Goal: Task Accomplishment & Management: Complete application form

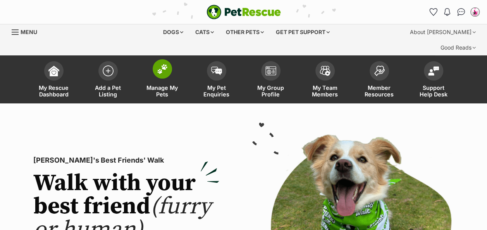
click at [166, 64] on img at bounding box center [162, 69] width 11 height 10
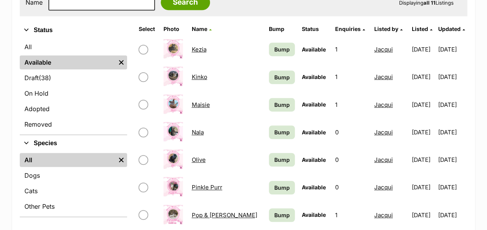
scroll to position [190, 0]
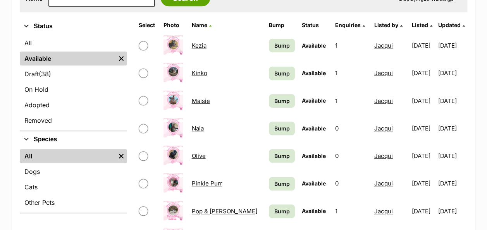
click at [199, 152] on link "Olive" at bounding box center [199, 155] width 14 height 7
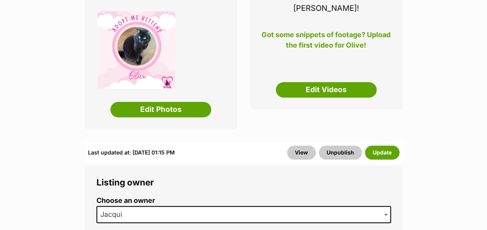
scroll to position [105, 0]
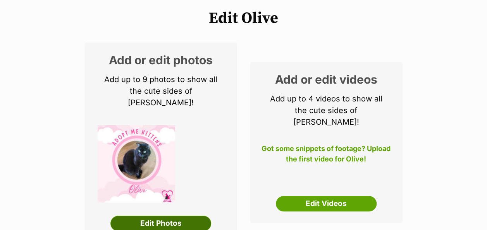
click at [179, 216] on link "Edit Photos" at bounding box center [160, 223] width 101 height 15
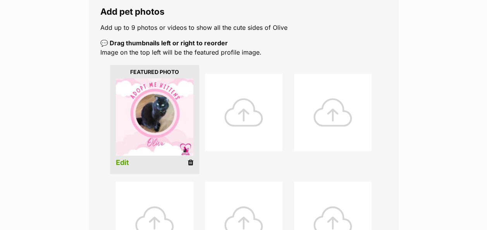
scroll to position [162, 0]
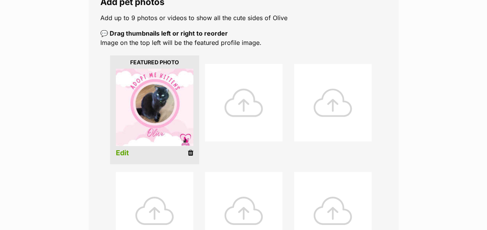
click at [250, 95] on div at bounding box center [243, 102] width 77 height 77
click at [243, 81] on div at bounding box center [243, 102] width 77 height 77
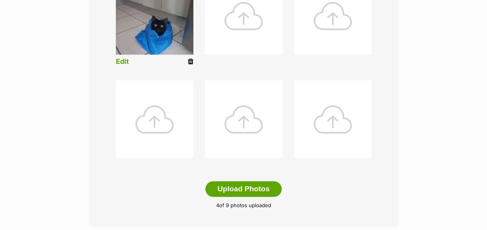
scroll to position [355, 0]
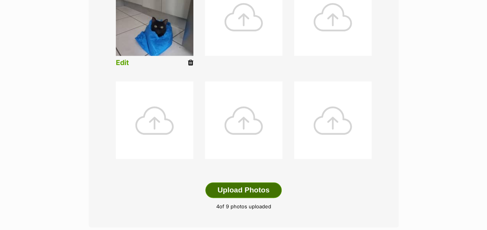
click at [264, 182] on button "Upload Photos" at bounding box center [243, 189] width 76 height 15
click at [254, 182] on button "Upload Photos" at bounding box center [243, 189] width 76 height 15
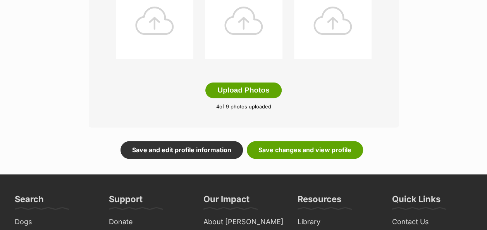
scroll to position [468, 0]
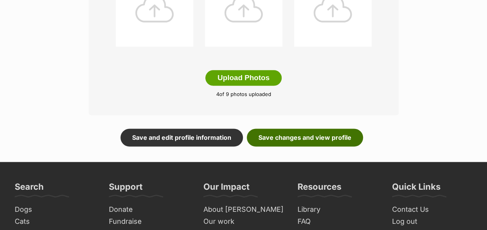
click at [333, 128] on link "Save changes and view profile" at bounding box center [305, 137] width 116 height 18
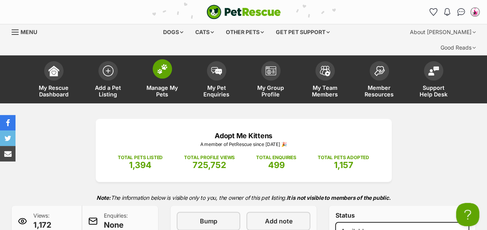
click at [159, 64] on img at bounding box center [162, 69] width 11 height 10
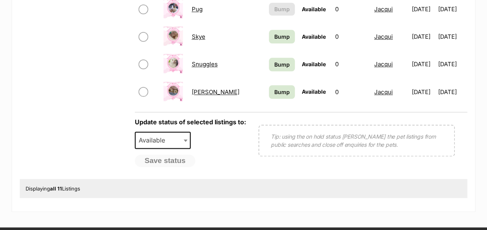
scroll to position [418, 0]
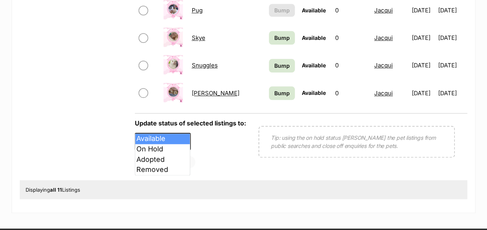
click at [189, 133] on span at bounding box center [186, 141] width 8 height 17
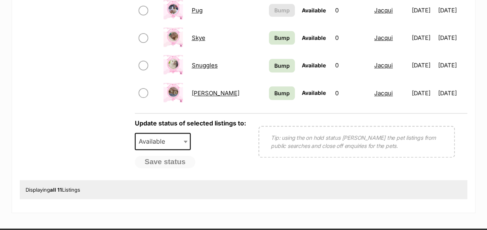
click at [189, 133] on span at bounding box center [186, 141] width 8 height 17
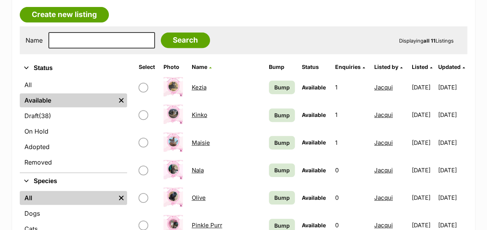
scroll to position [139, 0]
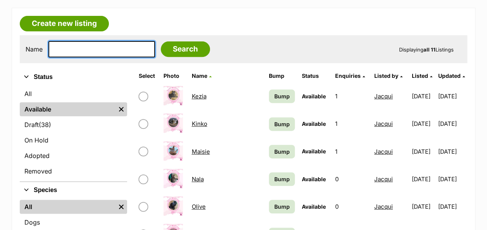
click at [85, 41] on input "text" at bounding box center [101, 49] width 106 height 16
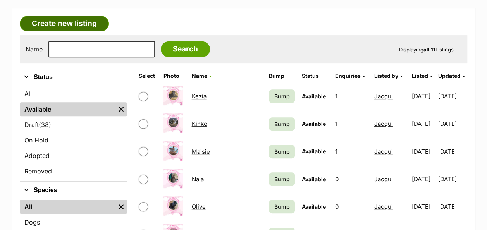
click at [87, 16] on link "Create new listing" at bounding box center [64, 23] width 89 height 15
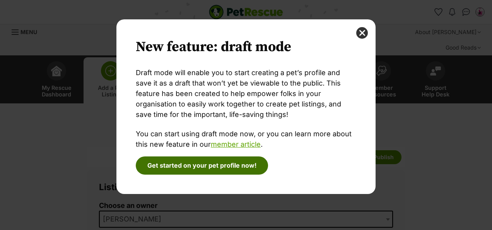
click at [226, 163] on button "Get started on your pet profile now!" at bounding box center [202, 165] width 132 height 18
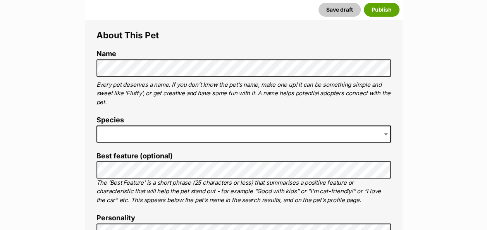
scroll to position [297, 0]
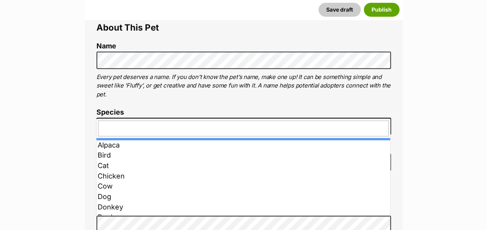
click at [124, 118] on span at bounding box center [243, 126] width 294 height 17
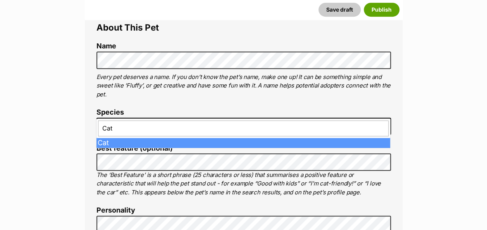
type input "Cat"
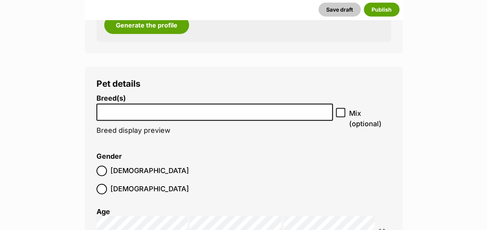
scroll to position [920, 0]
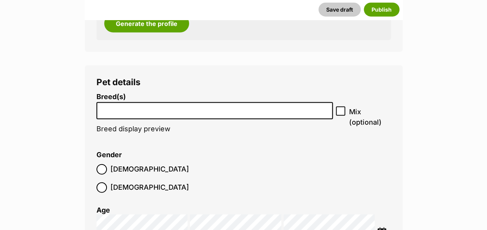
click at [275, 105] on input "search" at bounding box center [214, 109] width 231 height 8
click at [343, 106] on input "Mix (optional)" at bounding box center [340, 110] width 9 height 9
checkbox input "true"
click at [213, 103] on li at bounding box center [214, 111] width 231 height 16
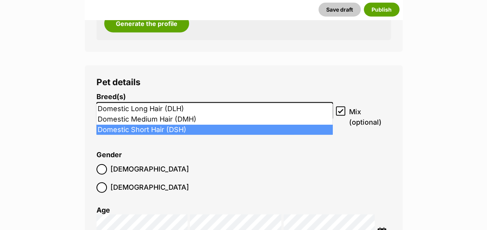
type input "Domes"
select select "252102"
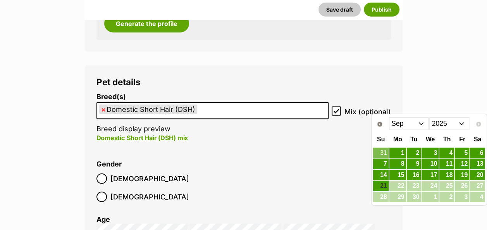
click at [461, 123] on select "2015 2016 2017 2018 2019 2020 2021 2022 2023 2024 2025" at bounding box center [449, 123] width 40 height 12
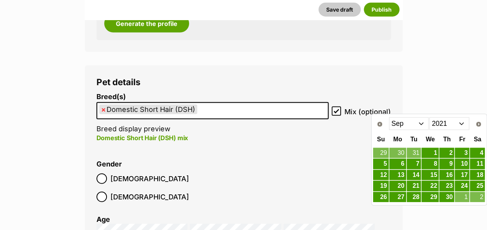
click at [422, 124] on select "Jan Feb Mar Apr May Jun Jul Aug Sep Oct Nov Dec" at bounding box center [409, 123] width 40 height 12
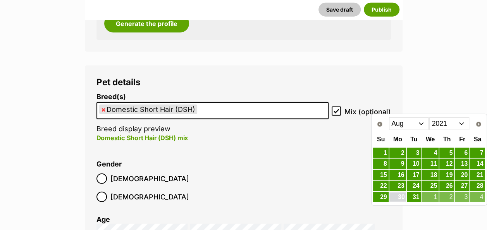
click at [400, 195] on link "30" at bounding box center [397, 197] width 17 height 10
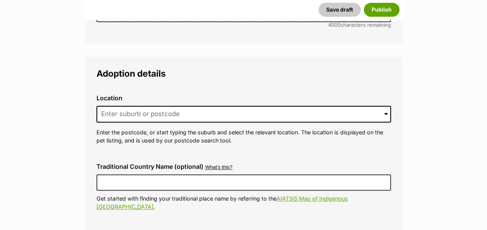
scroll to position [1917, 0]
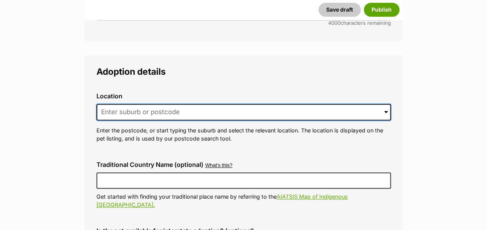
click at [167, 104] on input at bounding box center [243, 112] width 294 height 17
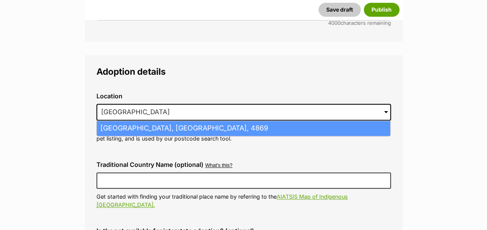
click at [169, 121] on li "Edmonton, Queensland, 4869" at bounding box center [243, 128] width 293 height 15
type input "Edmonton, Queensland, 4869"
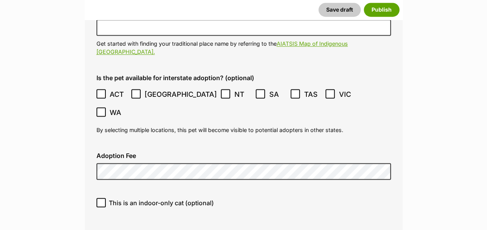
scroll to position [2072, 0]
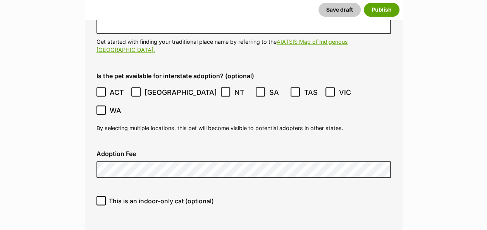
click at [99, 198] on icon at bounding box center [100, 200] width 5 height 5
click at [99, 196] on input "This is an indoor-only cat (optional)" at bounding box center [100, 200] width 9 height 9
checkbox input "true"
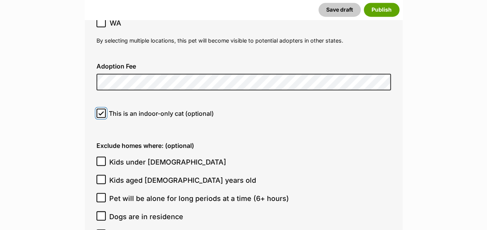
scroll to position [2165, 0]
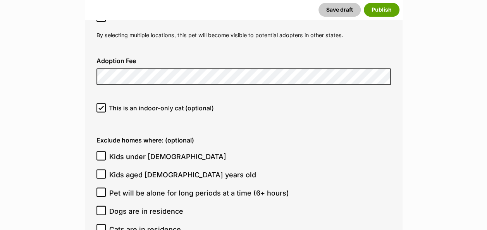
click at [99, 153] on icon at bounding box center [100, 155] width 5 height 5
click at [99, 151] on input "Kids under [DEMOGRAPHIC_DATA]" at bounding box center [100, 155] width 9 height 9
checkbox input "true"
click at [101, 171] on icon at bounding box center [100, 173] width 5 height 5
click at [101, 169] on input "Kids aged [DEMOGRAPHIC_DATA] years old" at bounding box center [100, 173] width 9 height 9
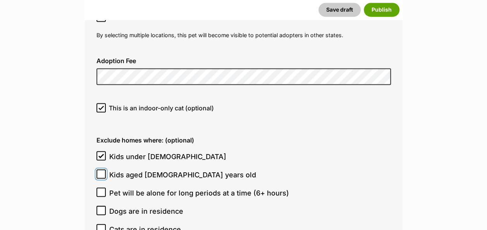
checkbox input "true"
click at [101, 207] on icon at bounding box center [100, 209] width 5 height 5
click at [101, 206] on input "Dogs are in residence" at bounding box center [100, 210] width 9 height 9
checkbox input "true"
click at [103, 227] on icon at bounding box center [101, 228] width 5 height 3
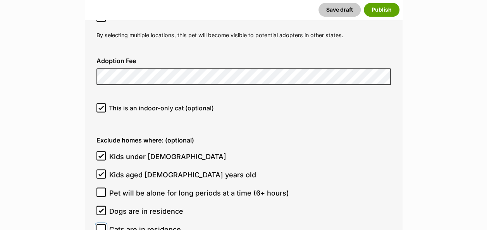
click at [103, 224] on input "Cats are in residence" at bounding box center [100, 228] width 9 height 9
checkbox input "true"
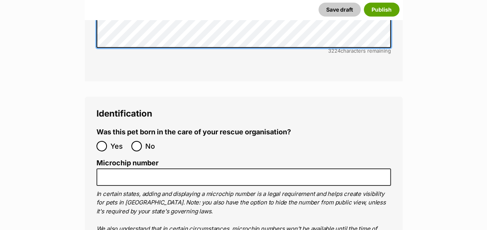
scroll to position [2662, 0]
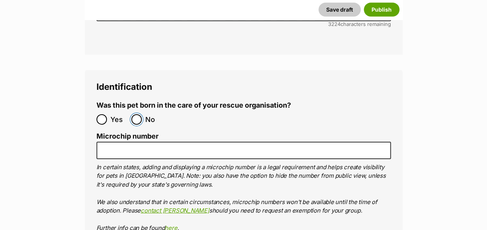
click at [135, 114] on input "No" at bounding box center [136, 119] width 10 height 10
radio input "true"
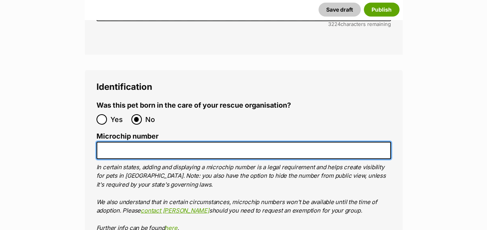
click at [127, 142] on input "Microchip number" at bounding box center [243, 150] width 294 height 17
click at [122, 142] on input "Microchip number" at bounding box center [243, 150] width 294 height 17
paste input "953010100468983"
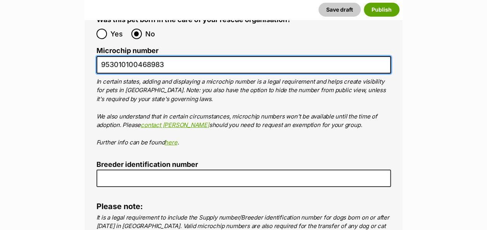
scroll to position [2752, 0]
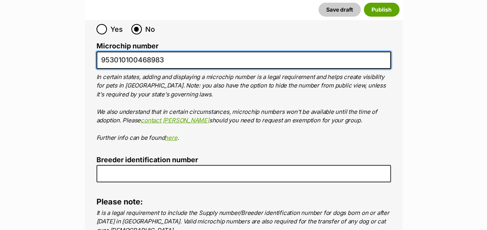
type input "953010100468983"
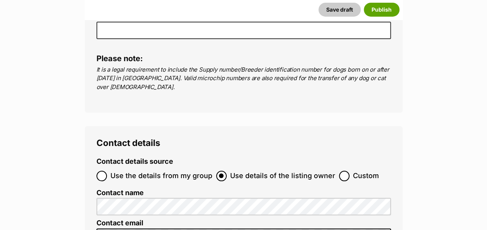
scroll to position [2907, 0]
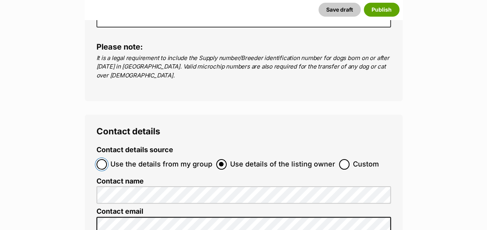
click at [103, 159] on input "Use the details from my group" at bounding box center [101, 164] width 10 height 10
radio input "true"
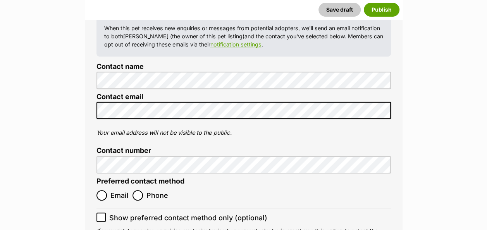
scroll to position [3077, 0]
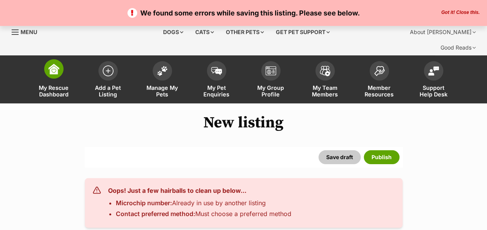
click at [55, 63] on img at bounding box center [53, 68] width 11 height 11
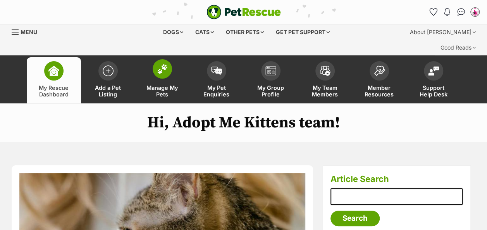
click at [160, 64] on img at bounding box center [162, 69] width 11 height 10
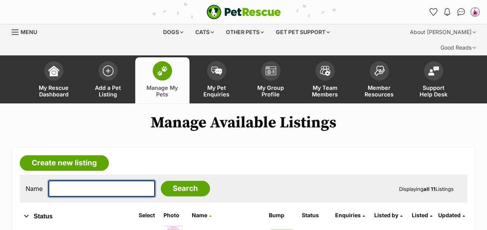
click at [57, 180] on input "text" at bounding box center [101, 188] width 106 height 16
type input "henrietta"
click at [161, 181] on input "Search" at bounding box center [185, 188] width 49 height 15
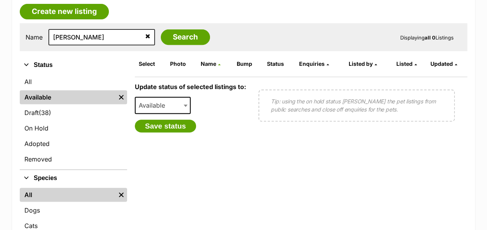
scroll to position [149, 0]
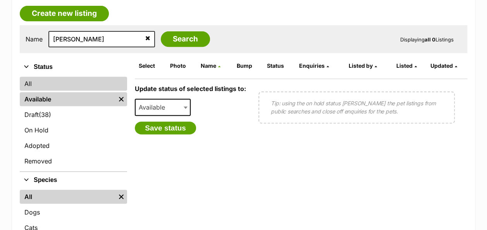
click at [25, 77] on link "All" at bounding box center [73, 84] width 107 height 14
click at [34, 77] on link "All" at bounding box center [73, 84] width 107 height 14
click at [26, 62] on img "button" at bounding box center [26, 66] width 9 height 9
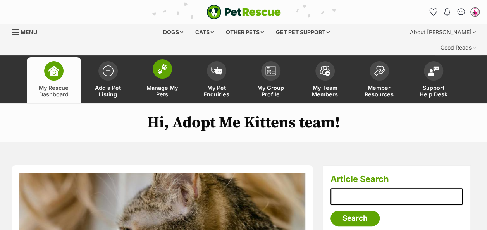
click at [164, 64] on img at bounding box center [162, 69] width 11 height 10
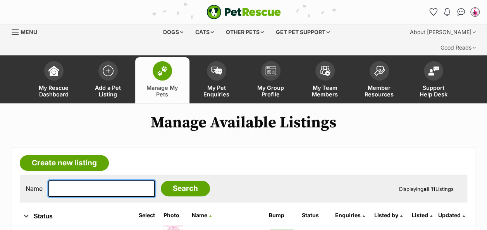
click at [73, 180] on input "text" at bounding box center [101, 188] width 106 height 16
type input "hen"
click at [161, 181] on input "Search" at bounding box center [185, 188] width 49 height 15
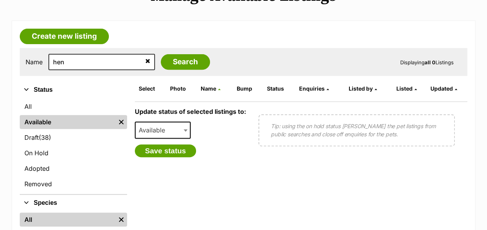
scroll to position [138, 0]
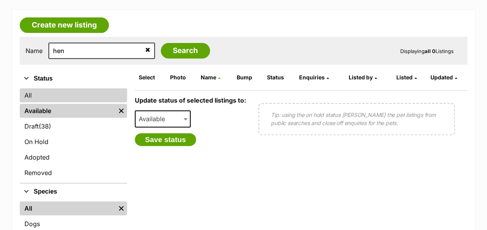
click at [42, 88] on link "All" at bounding box center [73, 95] width 107 height 14
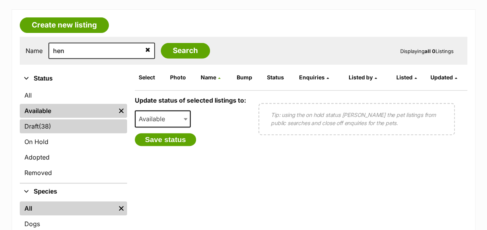
click at [49, 122] on span "(38)" at bounding box center [45, 126] width 12 height 9
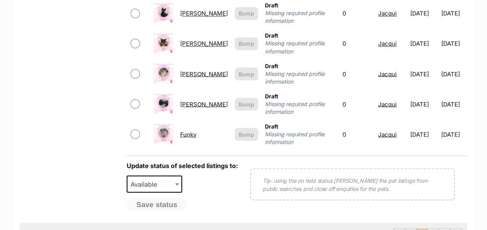
scroll to position [697, 0]
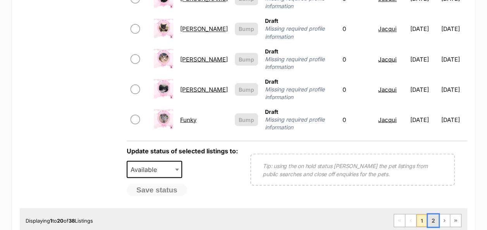
click at [433, 214] on link "2" at bounding box center [432, 220] width 11 height 12
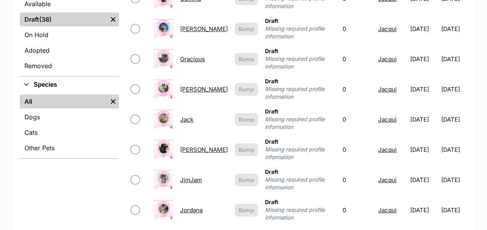
scroll to position [246, 0]
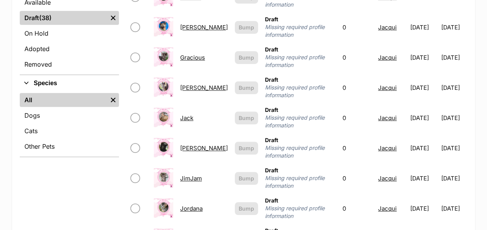
click at [195, 73] on td "[PERSON_NAME]" at bounding box center [204, 87] width 54 height 29
click at [195, 84] on link "[PERSON_NAME]" at bounding box center [204, 87] width 48 height 7
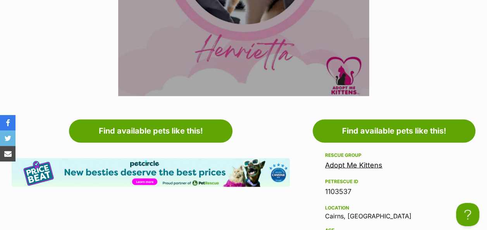
scroll to position [366, 0]
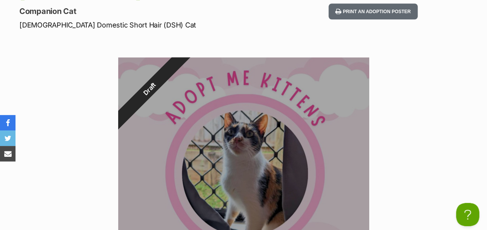
click at [249, 109] on div at bounding box center [243, 182] width 251 height 251
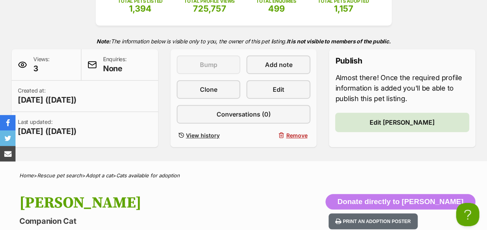
scroll to position [154, 0]
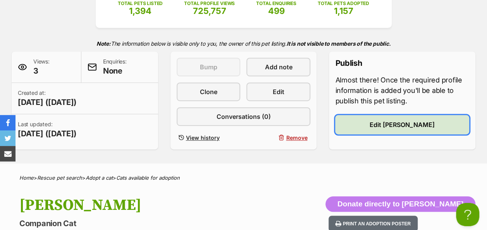
click at [398, 120] on span "Edit [PERSON_NAME]" at bounding box center [401, 124] width 65 height 9
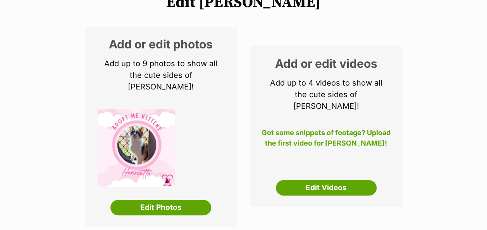
scroll to position [124, 0]
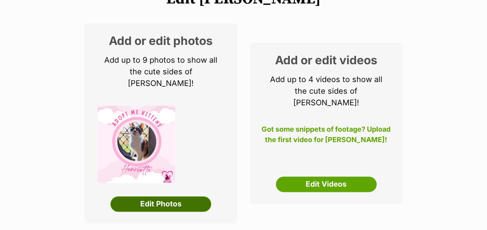
click at [177, 196] on link "Edit Photos" at bounding box center [160, 203] width 101 height 15
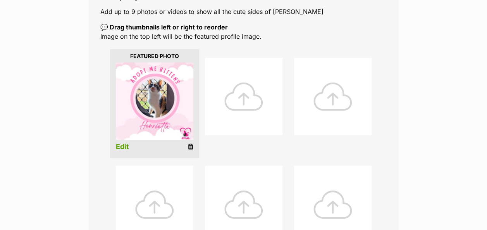
scroll to position [171, 0]
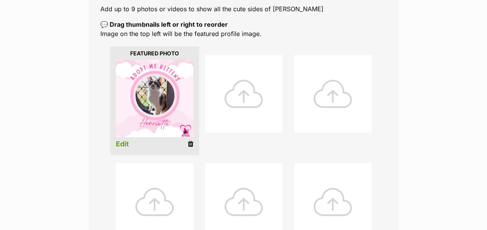
click at [238, 79] on div at bounding box center [243, 93] width 77 height 77
click at [235, 82] on div at bounding box center [243, 93] width 77 height 77
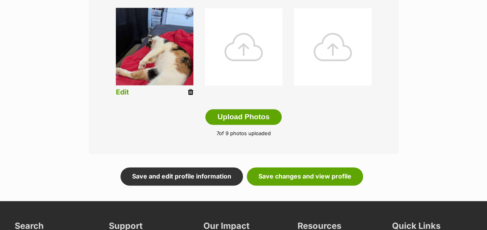
scroll to position [438, 0]
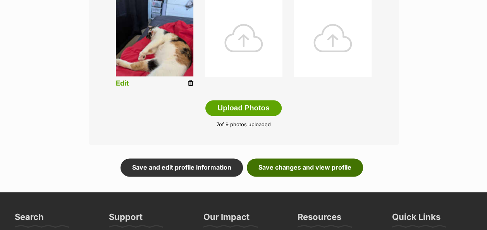
click at [324, 158] on link "Save changes and view profile" at bounding box center [305, 167] width 116 height 18
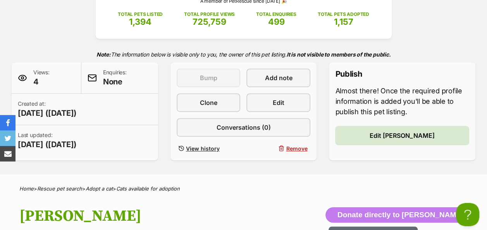
scroll to position [150, 0]
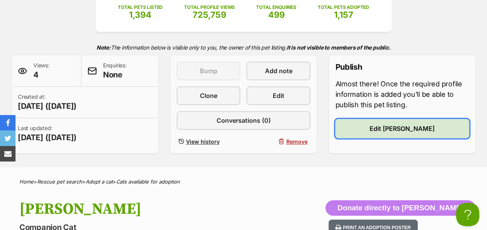
click at [421, 119] on link "Edit [PERSON_NAME]" at bounding box center [402, 128] width 134 height 19
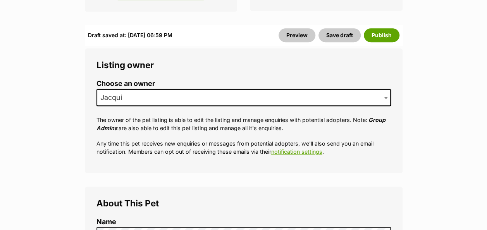
scroll to position [322, 0]
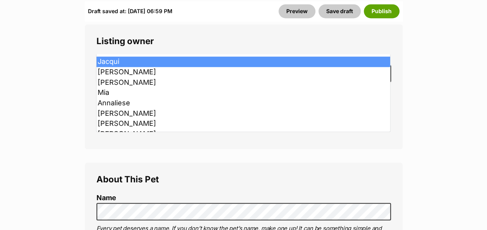
click at [316, 65] on span "Jacqui" at bounding box center [243, 73] width 294 height 17
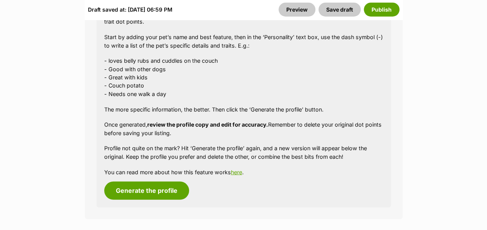
scroll to position [1131, 0]
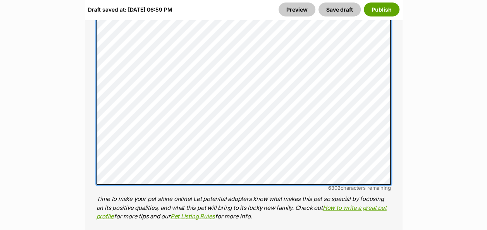
scroll to position [570, 0]
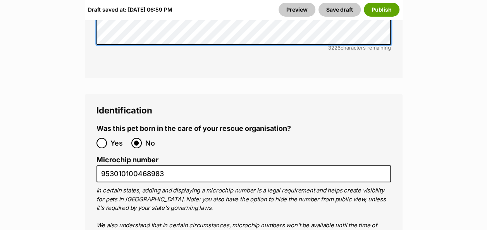
scroll to position [2834, 0]
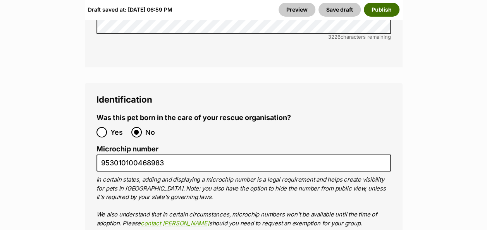
click at [384, 11] on button "Publish" at bounding box center [381, 10] width 36 height 14
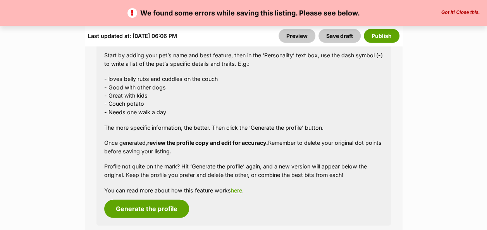
scroll to position [1073, 0]
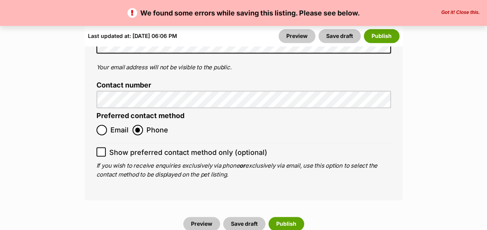
scroll to position [3400, 0]
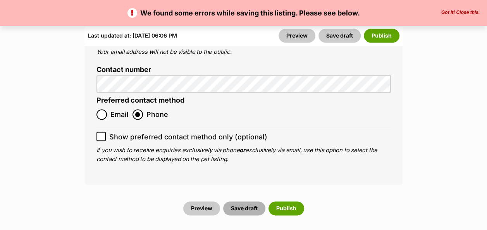
click at [245, 201] on button "Save draft" at bounding box center [244, 208] width 42 height 14
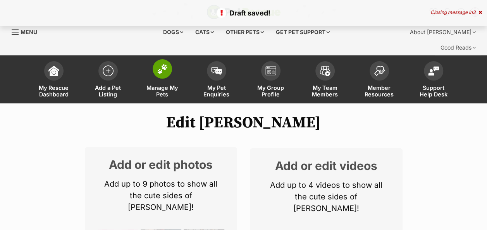
click at [162, 64] on img at bounding box center [162, 69] width 11 height 10
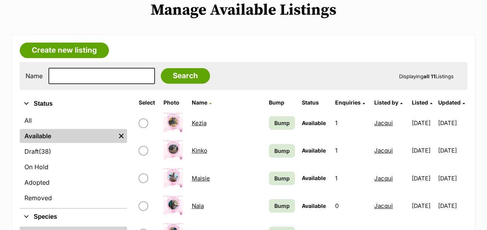
scroll to position [119, 0]
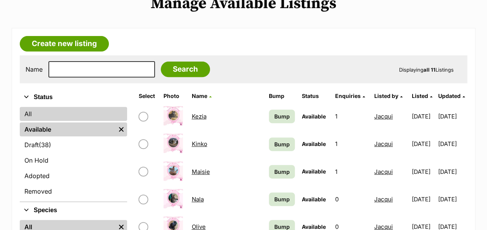
click at [45, 107] on link "All" at bounding box center [73, 114] width 107 height 14
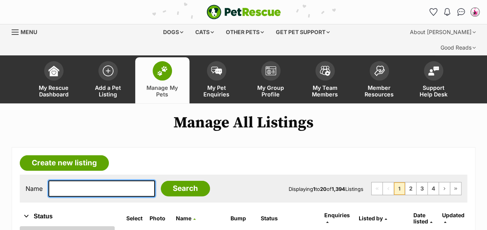
click at [73, 180] on input "text" at bounding box center [101, 188] width 106 height 16
type input "hen"
click at [161, 181] on input "Search" at bounding box center [185, 188] width 49 height 15
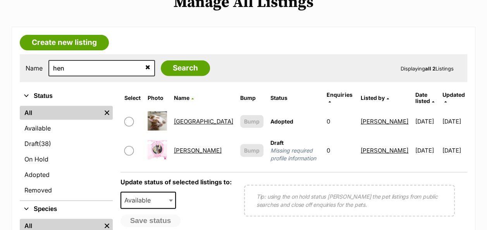
scroll to position [128, 0]
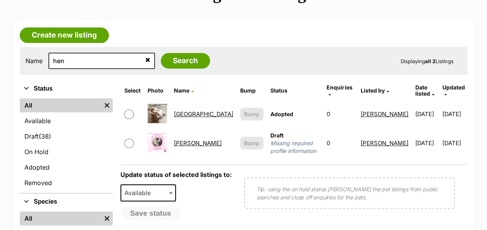
click at [134, 139] on input "checkbox" at bounding box center [128, 143] width 9 height 9
checkbox input "true"
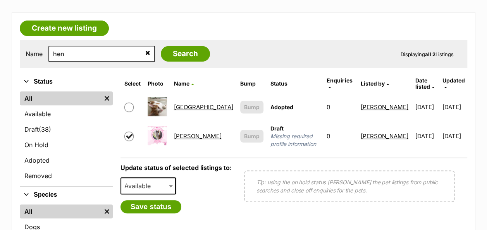
scroll to position [114, 0]
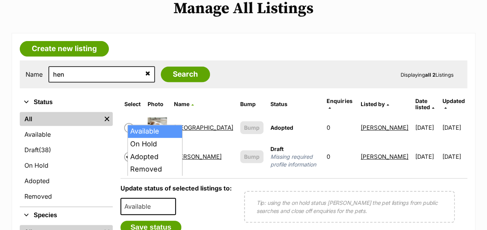
click at [173, 206] on b at bounding box center [171, 207] width 4 height 2
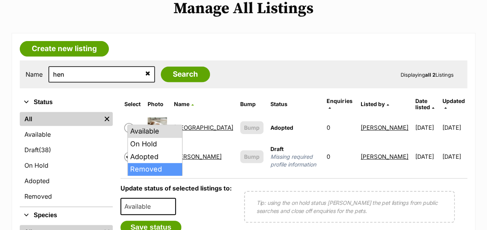
select select "removed"
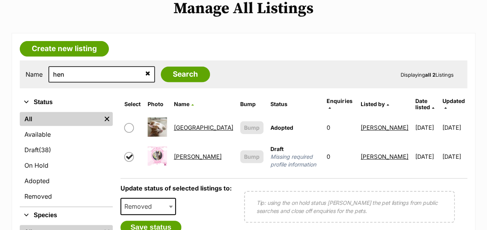
click at [134, 152] on input "checkbox" at bounding box center [128, 156] width 9 height 9
checkbox input "false"
click at [189, 124] on link "Athens" at bounding box center [203, 127] width 59 height 7
click at [202, 153] on link "Henrietta" at bounding box center [198, 156] width 48 height 7
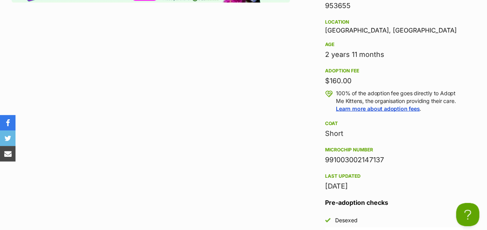
scroll to position [795, 0]
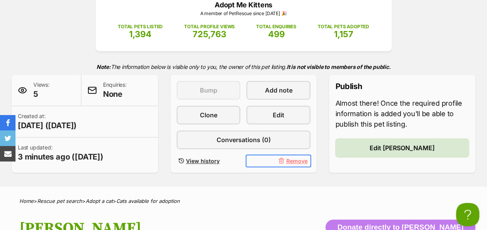
click at [297, 157] on span "Remove" at bounding box center [296, 161] width 21 height 8
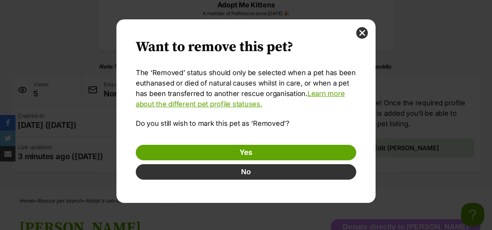
click at [297, 145] on link "Yes" at bounding box center [246, 152] width 221 height 15
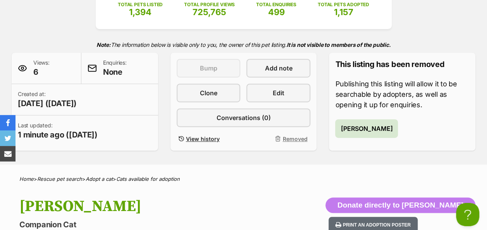
scroll to position [158, 0]
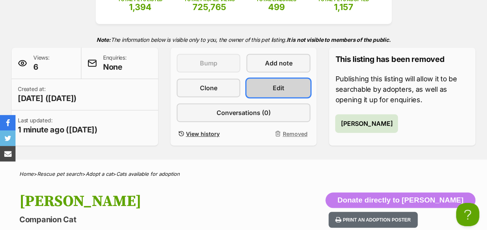
click at [284, 83] on span "Edit" at bounding box center [278, 87] width 12 height 9
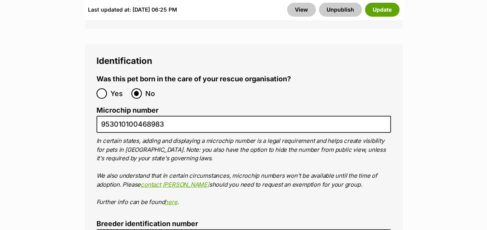
scroll to position [2821, 0]
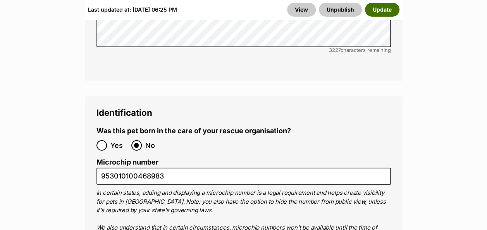
click at [391, 11] on button "Update" at bounding box center [382, 10] width 34 height 14
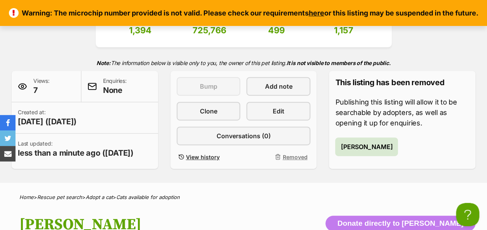
scroll to position [132, 0]
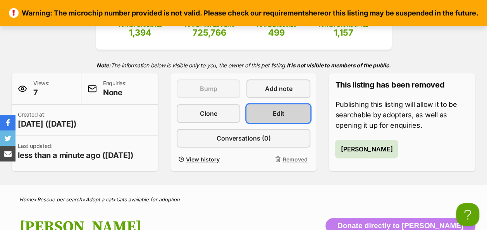
click at [271, 104] on link "Edit" at bounding box center [278, 113] width 64 height 19
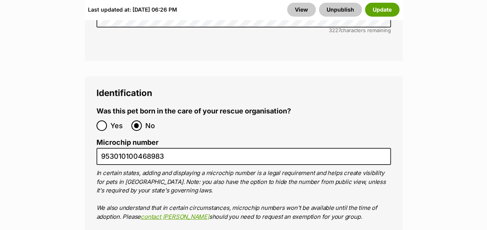
scroll to position [2839, 0]
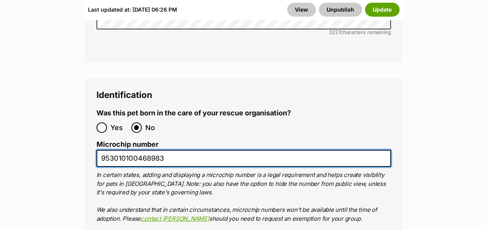
drag, startPoint x: 170, startPoint y: 82, endPoint x: 60, endPoint y: 85, distance: 110.7
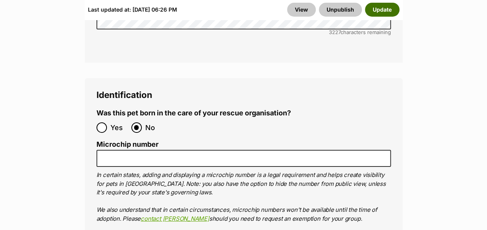
click at [387, 9] on button "Update" at bounding box center [382, 10] width 34 height 14
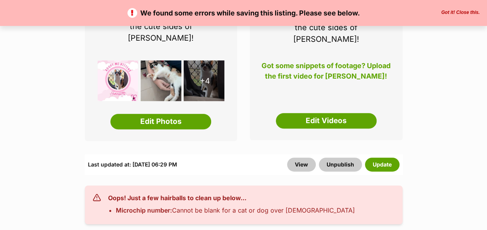
scroll to position [159, 0]
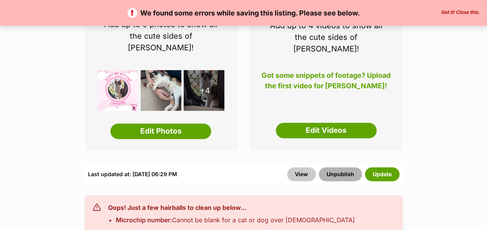
click at [343, 167] on button "Unpublish" at bounding box center [340, 174] width 43 height 14
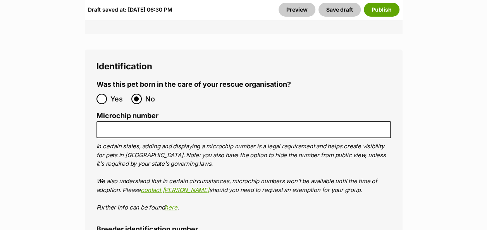
scroll to position [2863, 0]
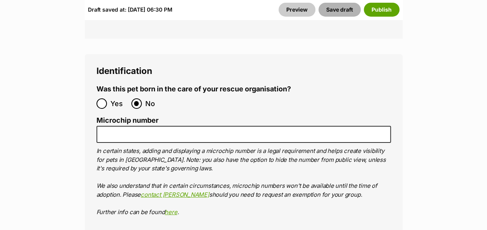
click at [345, 12] on button "Save draft" at bounding box center [339, 10] width 42 height 14
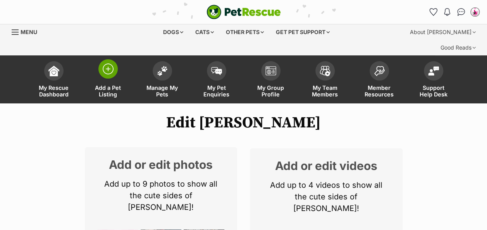
click at [107, 63] on img at bounding box center [108, 68] width 11 height 11
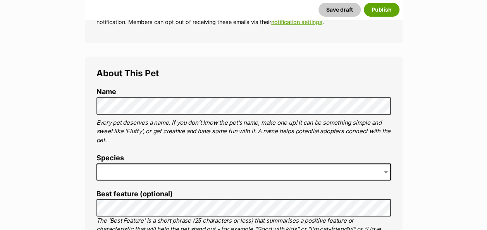
scroll to position [283, 0]
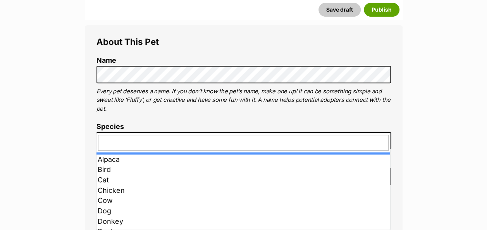
click at [156, 132] on span at bounding box center [243, 140] width 294 height 17
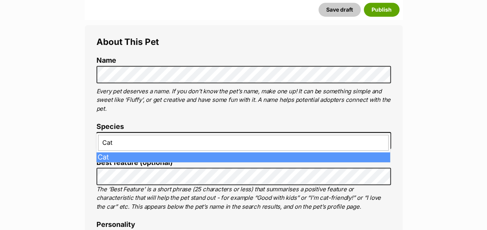
type input "Cat"
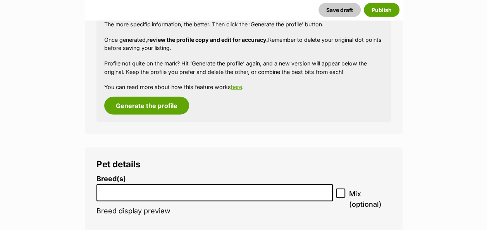
scroll to position [860, 0]
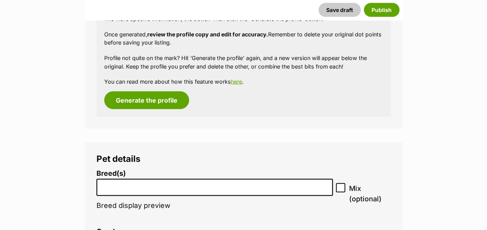
click at [190, 182] on input "search" at bounding box center [214, 186] width 231 height 8
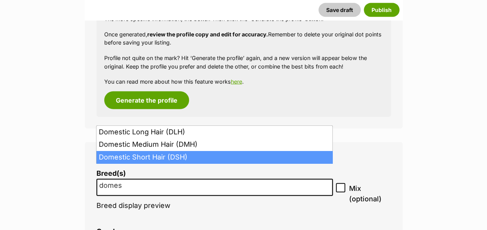
type input "domes"
select select "252102"
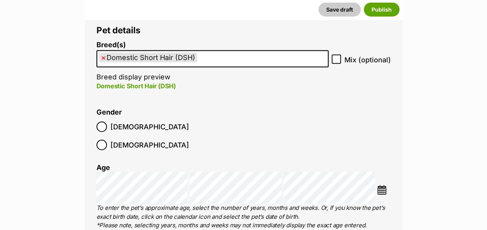
scroll to position [994, 0]
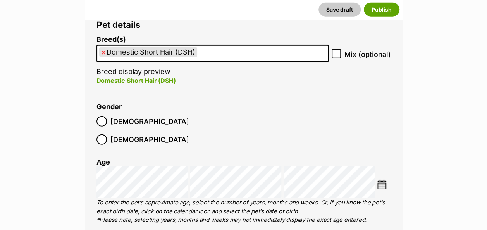
click at [380, 180] on img at bounding box center [382, 185] width 10 height 10
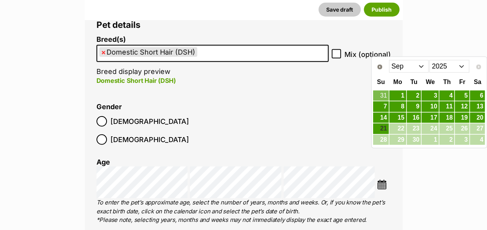
click at [460, 66] on select "2015 2016 2017 2018 2019 2020 2021 2022 2023 2024 2025" at bounding box center [449, 66] width 40 height 12
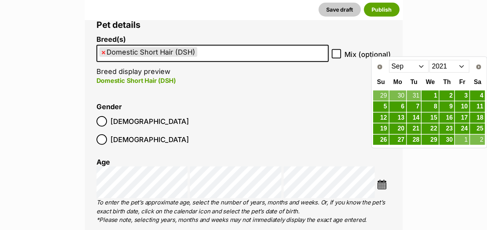
click at [421, 66] on select "Jan Feb Mar Apr May Jun Jul Aug Sep Oct Nov Dec" at bounding box center [409, 66] width 40 height 12
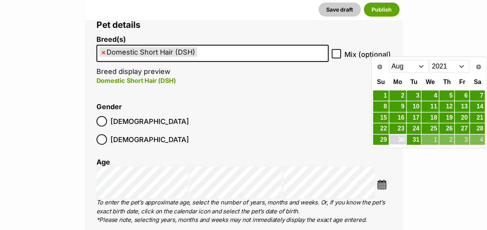
click at [400, 135] on link "30" at bounding box center [397, 140] width 17 height 10
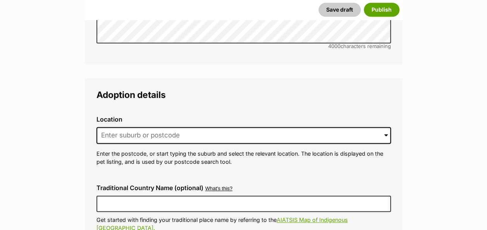
scroll to position [1912, 0]
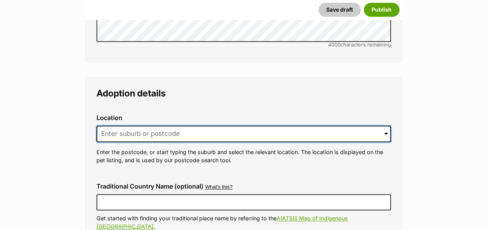
click at [248, 125] on input at bounding box center [243, 133] width 294 height 17
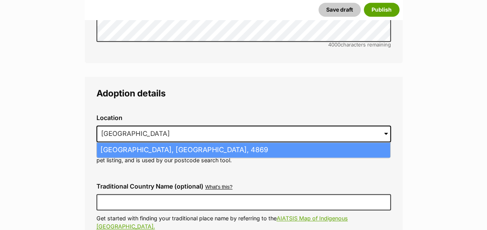
click at [239, 142] on li "Edmonton, Queensland, 4869" at bounding box center [243, 149] width 293 height 15
type input "Edmonton, Queensland, 4869"
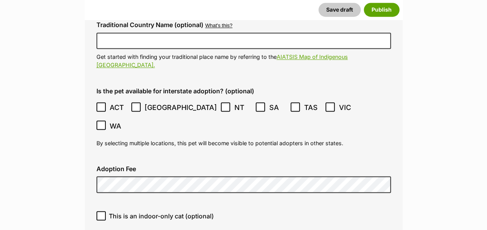
scroll to position [2082, 0]
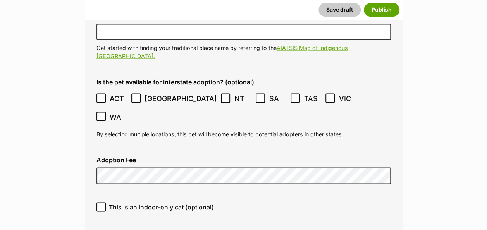
click at [106, 202] on label "This is an indoor-only cat (optional)" at bounding box center [243, 206] width 294 height 9
click at [106, 202] on input "This is an indoor-only cat (optional)" at bounding box center [100, 206] width 9 height 9
checkbox input "true"
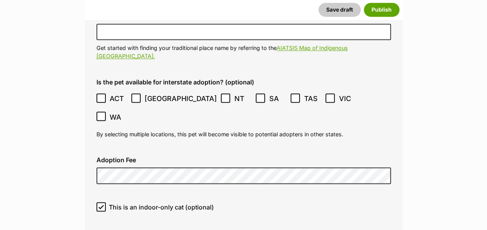
checkbox input "true"
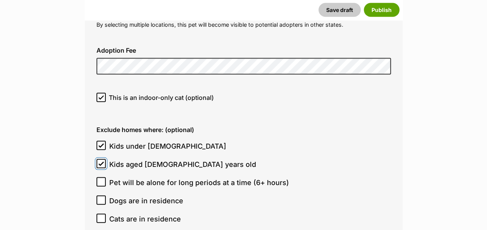
scroll to position [2206, 0]
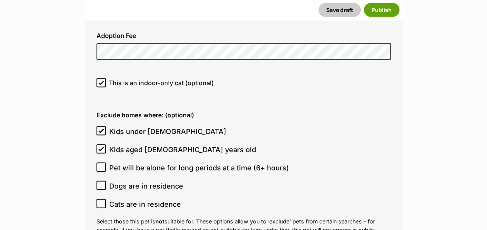
click at [102, 183] on icon at bounding box center [100, 185] width 5 height 5
click at [102, 181] on input "Dogs are in residence" at bounding box center [100, 185] width 9 height 9
checkbox input "true"
click at [102, 201] on icon at bounding box center [100, 203] width 5 height 5
click at [102, 199] on input "Cats are in residence" at bounding box center [100, 203] width 9 height 9
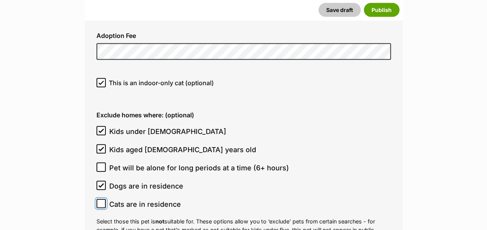
checkbox input "true"
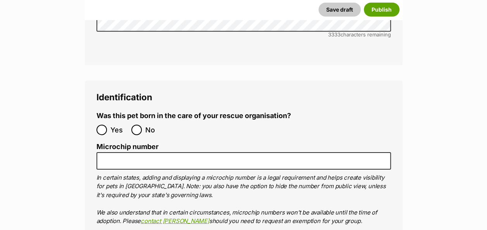
scroll to position [2671, 0]
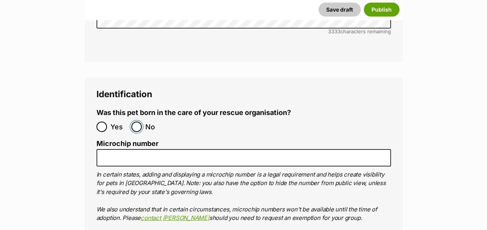
click at [138, 122] on input "No" at bounding box center [136, 127] width 10 height 10
radio input "true"
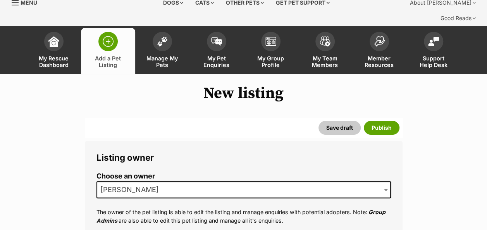
scroll to position [0, 0]
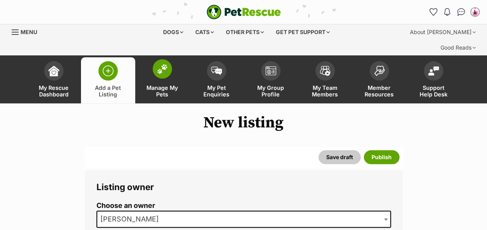
click at [159, 64] on img at bounding box center [162, 69] width 11 height 10
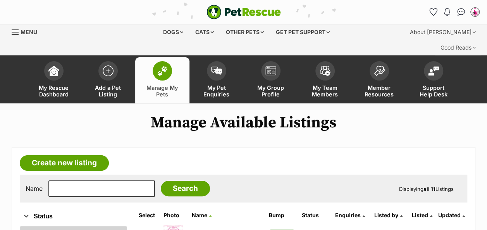
click at [27, 226] on link "All" at bounding box center [73, 233] width 107 height 14
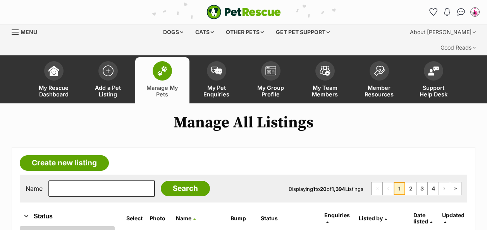
click at [72, 180] on input "text" at bounding box center [101, 188] width 106 height 16
type input "hen"
click at [161, 181] on input "Search" at bounding box center [185, 188] width 49 height 15
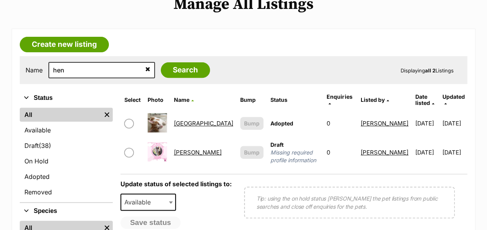
scroll to position [128, 0]
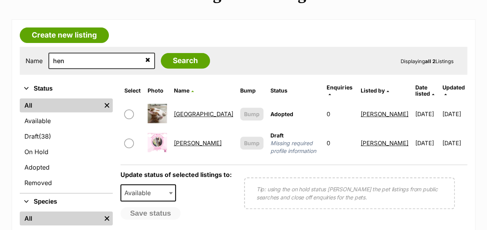
click at [194, 110] on link "[GEOGRAPHIC_DATA]" at bounding box center [203, 113] width 59 height 7
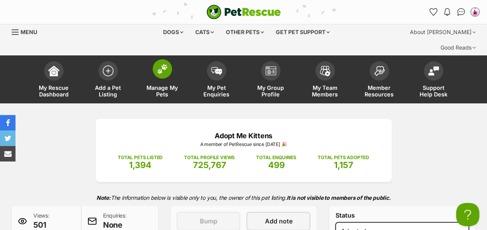
click at [158, 64] on img at bounding box center [162, 69] width 11 height 10
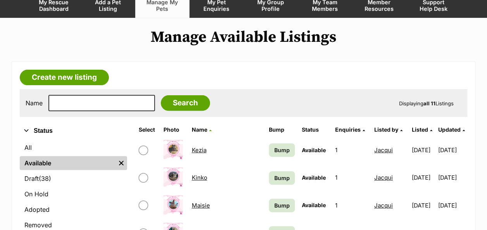
scroll to position [93, 0]
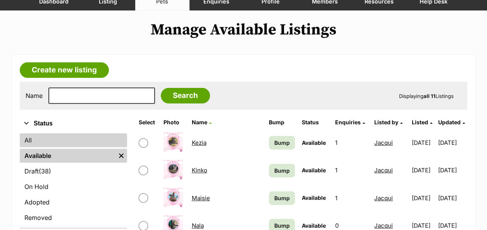
click at [39, 133] on link "All" at bounding box center [73, 140] width 107 height 14
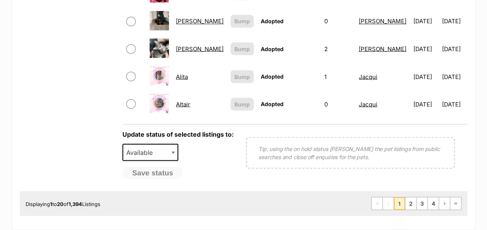
scroll to position [686, 0]
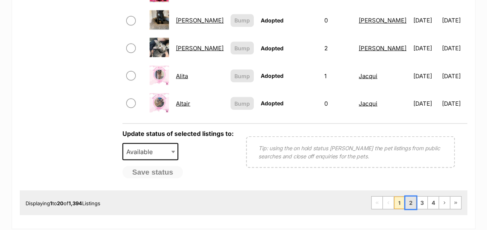
click at [412, 196] on link "2" at bounding box center [410, 202] width 11 height 12
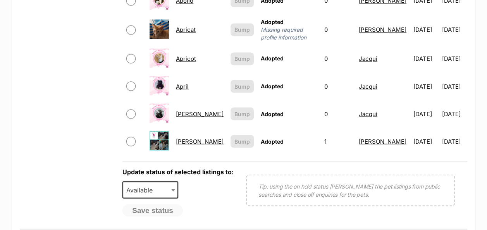
scroll to position [650, 0]
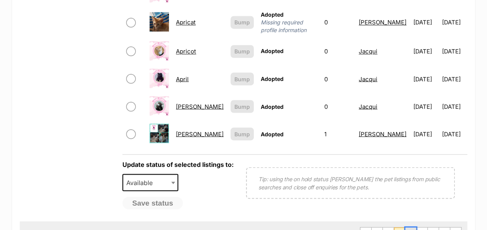
click at [414, 227] on link "3" at bounding box center [410, 233] width 11 height 12
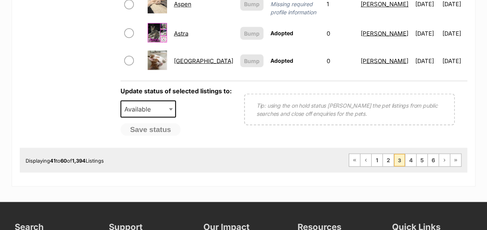
scroll to position [728, 0]
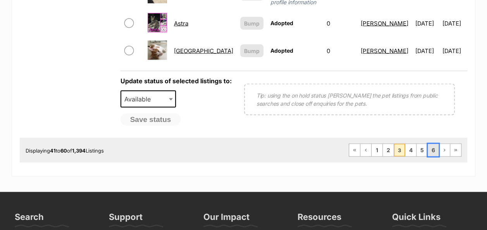
click at [431, 144] on link "6" at bounding box center [432, 150] width 11 height 12
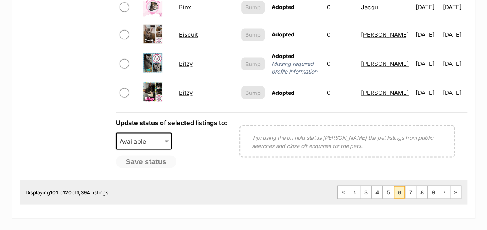
scroll to position [728, 0]
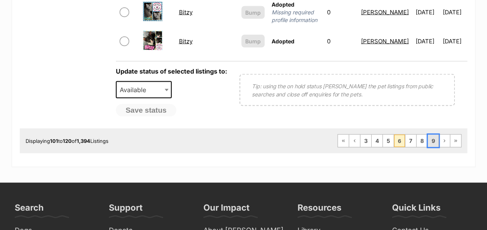
click at [430, 134] on link "9" at bounding box center [432, 140] width 11 height 12
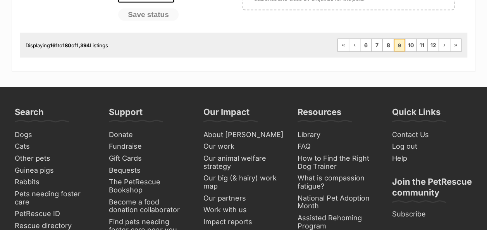
scroll to position [851, 0]
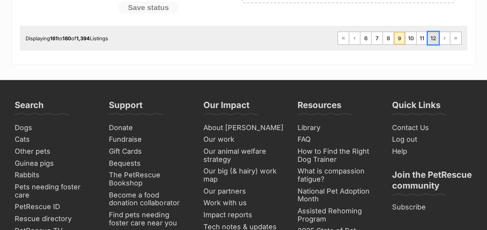
click at [434, 32] on link "12" at bounding box center [432, 38] width 11 height 12
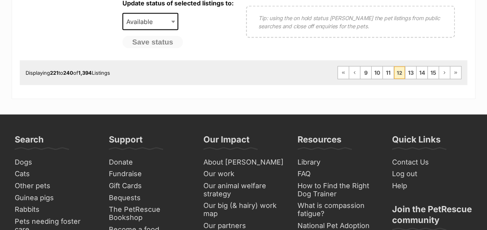
scroll to position [819, 0]
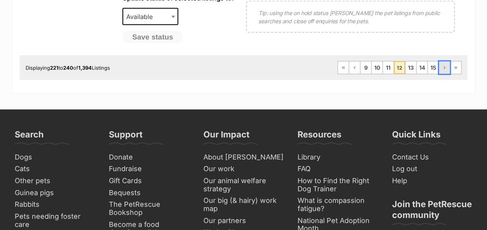
click at [444, 65] on span "Next page" at bounding box center [444, 67] width 5 height 5
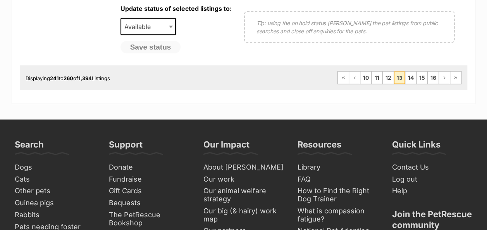
scroll to position [759, 0]
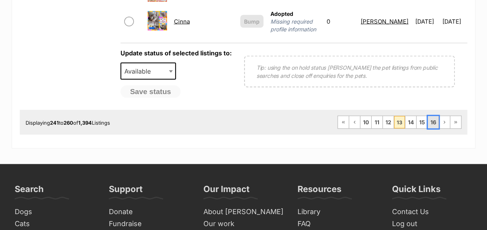
click at [432, 116] on link "16" at bounding box center [432, 122] width 11 height 12
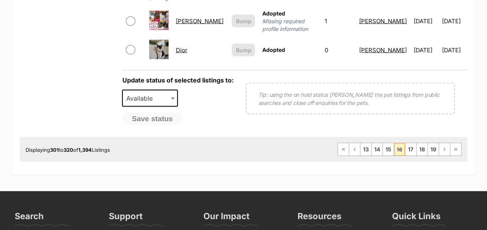
scroll to position [735, 0]
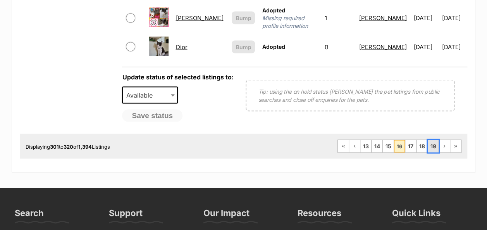
click at [437, 140] on link "19" at bounding box center [432, 146] width 11 height 12
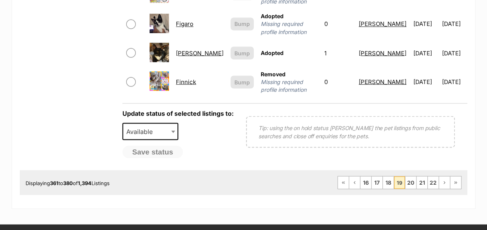
scroll to position [753, 0]
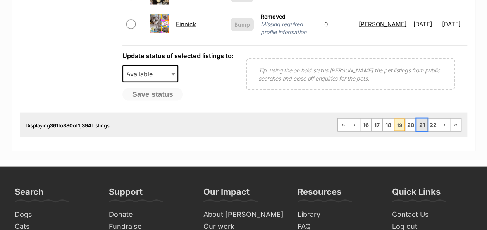
click at [423, 119] on link "21" at bounding box center [421, 125] width 11 height 12
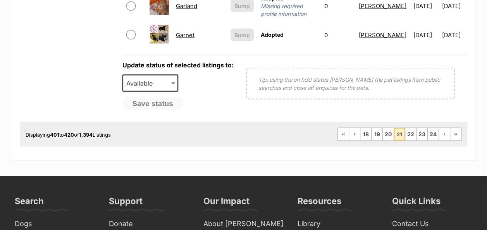
scroll to position [745, 0]
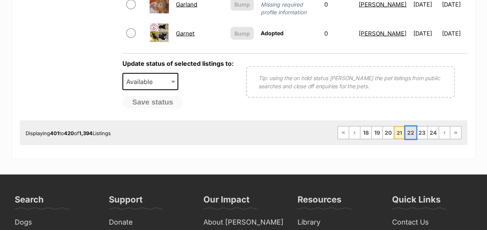
click at [412, 127] on link "22" at bounding box center [410, 133] width 11 height 12
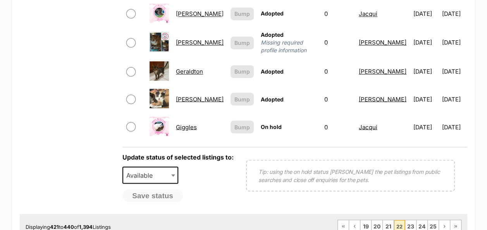
scroll to position [664, 0]
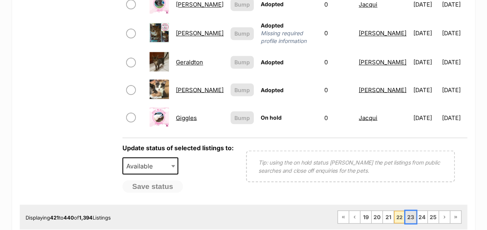
click at [411, 211] on link "23" at bounding box center [410, 217] width 11 height 12
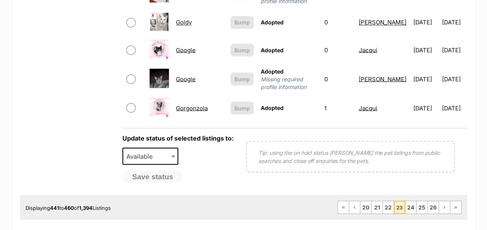
scroll to position [761, 0]
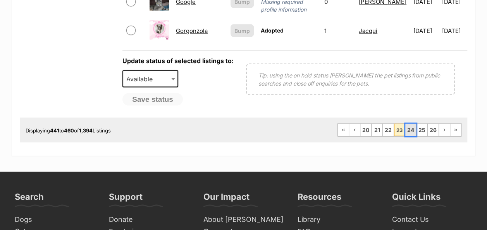
click at [413, 124] on link "24" at bounding box center [410, 130] width 11 height 12
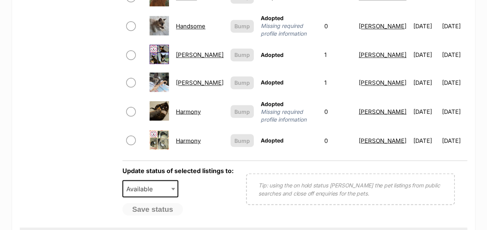
scroll to position [640, 0]
